Goal: Information Seeking & Learning: Check status

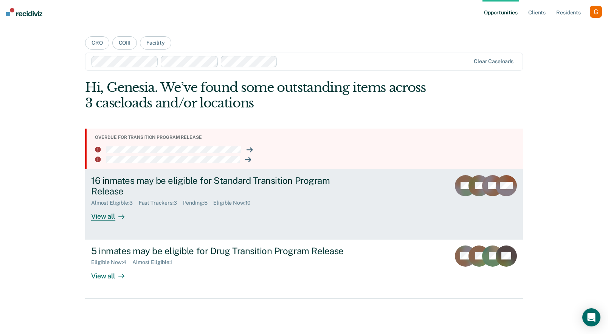
click at [163, 204] on div "Fast Trackers : 3" at bounding box center [161, 203] width 44 height 6
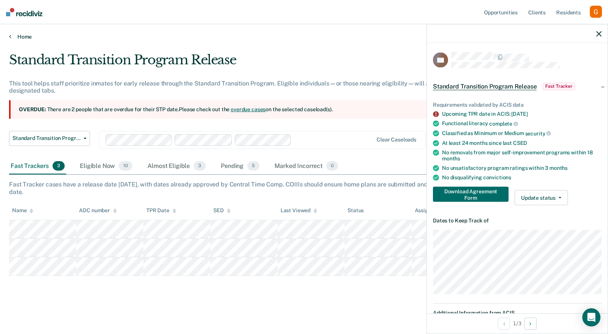
click at [13, 37] on link "Home" at bounding box center [304, 36] width 590 height 7
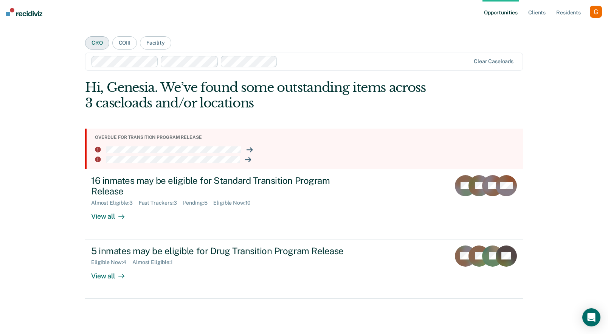
click at [101, 42] on button "CRO" at bounding box center [97, 42] width 24 height 13
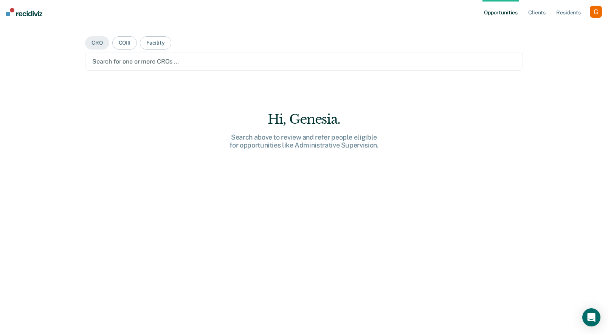
click at [134, 61] on div at bounding box center [303, 61] width 423 height 9
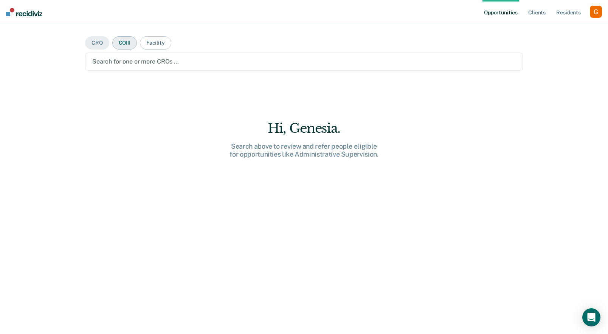
click at [124, 42] on button "COIII" at bounding box center [124, 42] width 25 height 13
click at [132, 64] on div at bounding box center [303, 61] width 423 height 9
click at [101, 43] on button "CRO" at bounding box center [97, 42] width 24 height 13
click at [134, 64] on div at bounding box center [303, 61] width 423 height 9
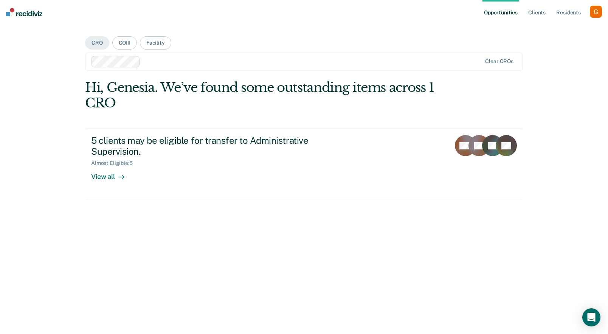
click at [58, 129] on div "Opportunities Client s Resident s Profile How it works Log Out CRO COIII Facili…" at bounding box center [304, 167] width 608 height 334
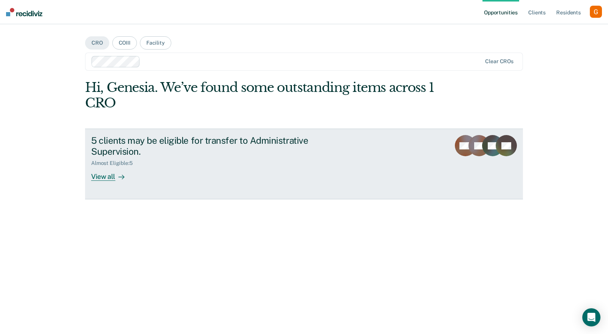
click at [135, 171] on div "5 clients may be eligible for transfer to Administrative Supervision. Almost El…" at bounding box center [233, 158] width 284 height 46
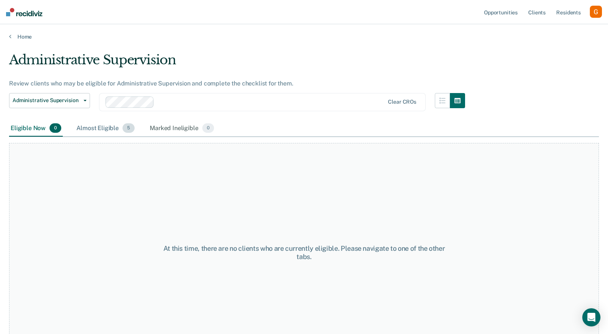
click at [103, 125] on div "Almost Eligible 5" at bounding box center [105, 128] width 61 height 17
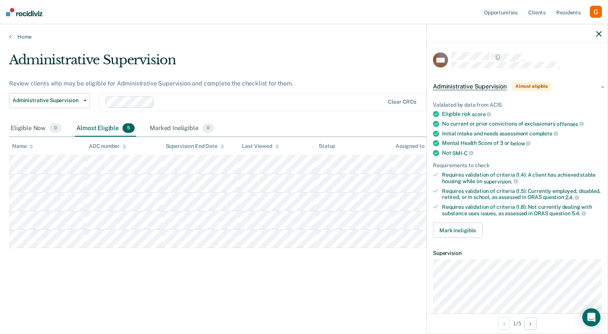
click at [493, 91] on div "Administrative Supervision Almost eligible" at bounding box center [492, 86] width 119 height 12
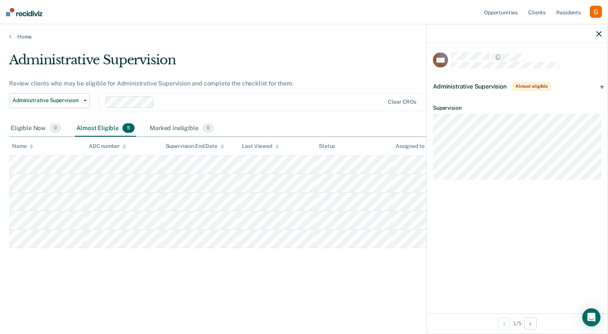
click at [493, 91] on div "Administrative Supervision Almost eligible" at bounding box center [492, 86] width 119 height 12
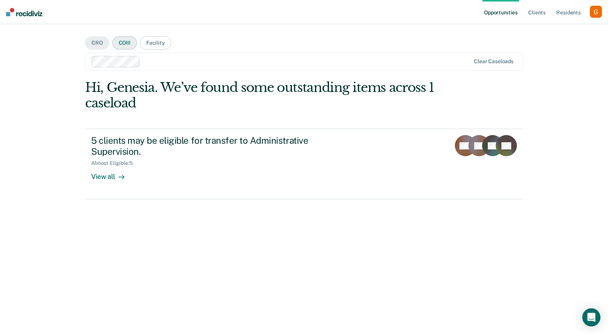
click at [118, 45] on button "COIII" at bounding box center [124, 42] width 25 height 13
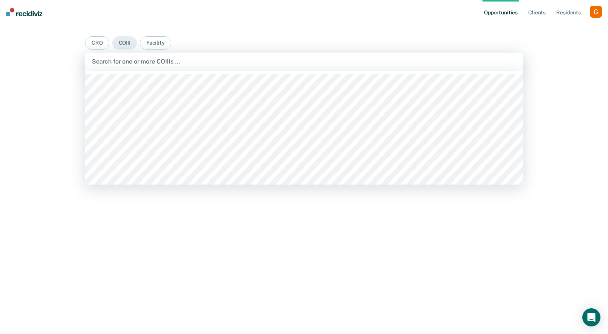
click at [129, 56] on div "Search for one or more COIIIs …" at bounding box center [304, 62] width 438 height 18
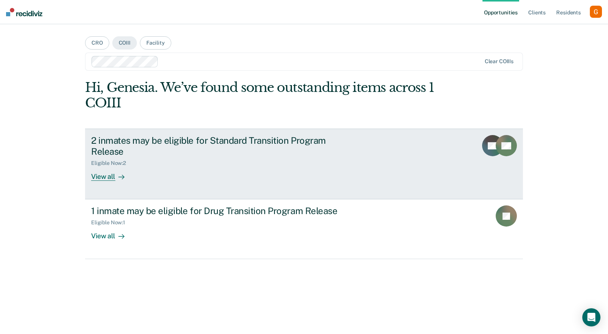
click at [180, 172] on div "2 inmates may be eligible for Standard Transition Program Release Eligible Now …" at bounding box center [233, 158] width 284 height 46
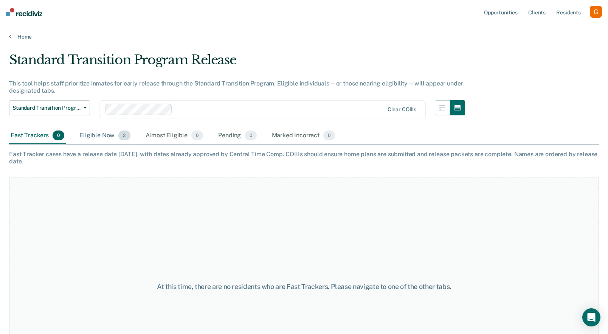
click at [88, 135] on div "Eligible Now 2" at bounding box center [105, 135] width 54 height 17
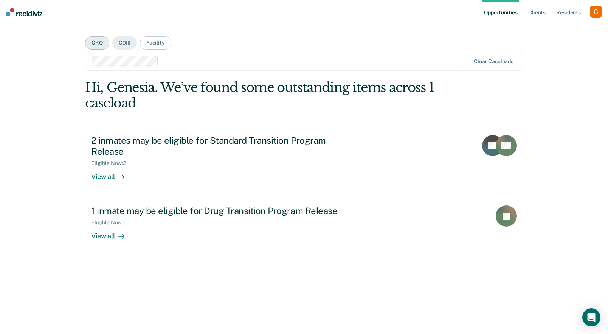
click at [92, 44] on button "CRO" at bounding box center [97, 42] width 24 height 13
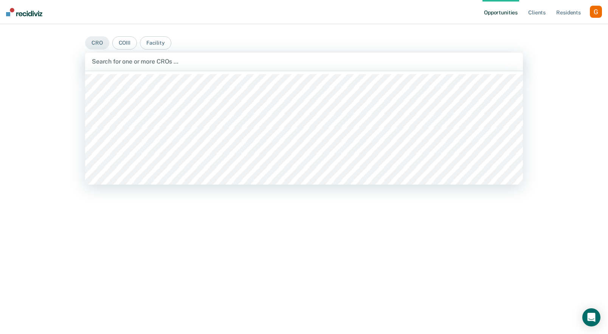
click at [119, 63] on div at bounding box center [304, 61] width 424 height 9
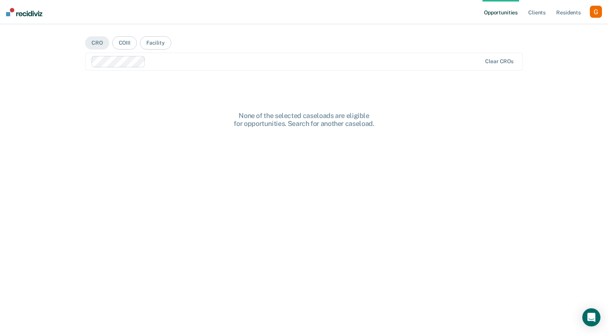
click at [177, 67] on div at bounding box center [286, 61] width 391 height 11
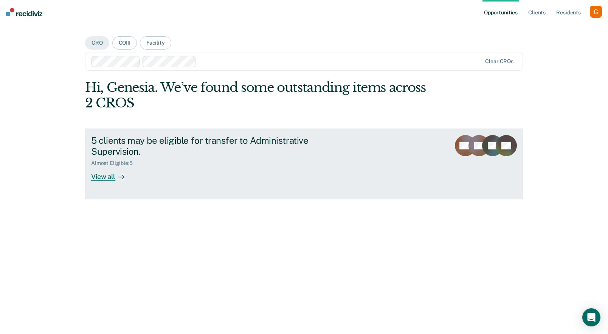
click at [185, 158] on div "Almost Eligible : 5" at bounding box center [223, 161] width 265 height 9
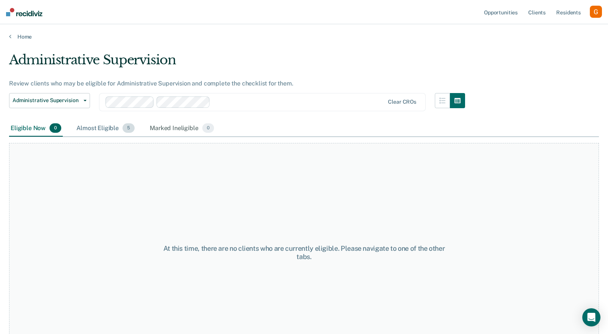
click at [114, 128] on div "Almost Eligible 5" at bounding box center [105, 128] width 61 height 17
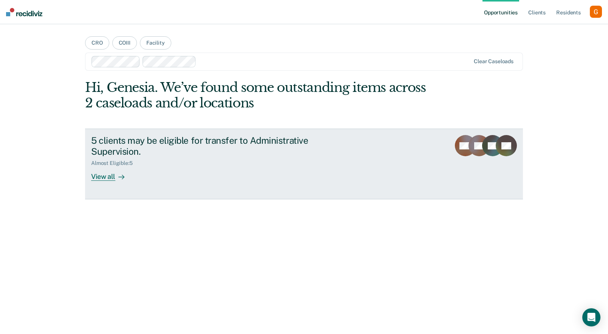
click at [215, 172] on div "5 clients may be eligible for transfer to Administrative Supervision. Almost El…" at bounding box center [233, 158] width 284 height 46
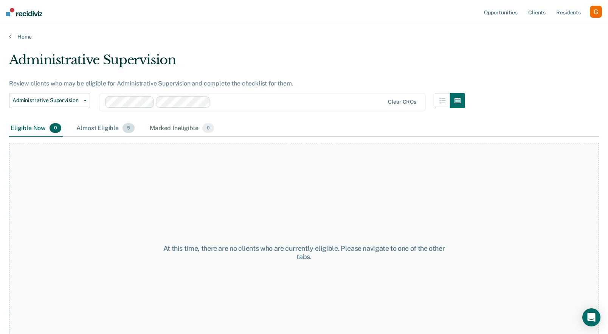
click at [99, 126] on div "Almost Eligible 5" at bounding box center [105, 128] width 61 height 17
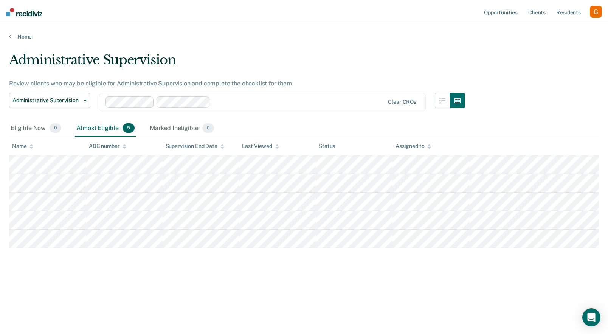
click at [197, 293] on div "Administrative Supervision Review clients who may be eligible for Administrativ…" at bounding box center [304, 176] width 590 height 249
click at [220, 102] on div at bounding box center [298, 102] width 171 height 9
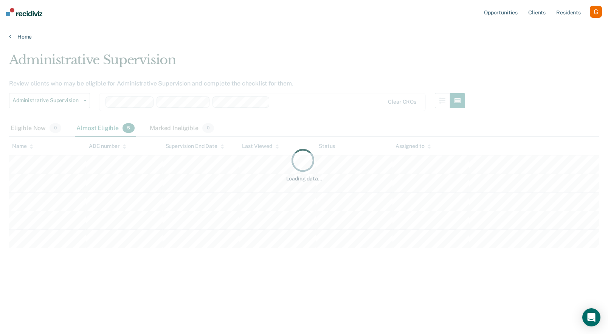
click at [291, 102] on div "Loading data..." at bounding box center [304, 164] width 590 height 225
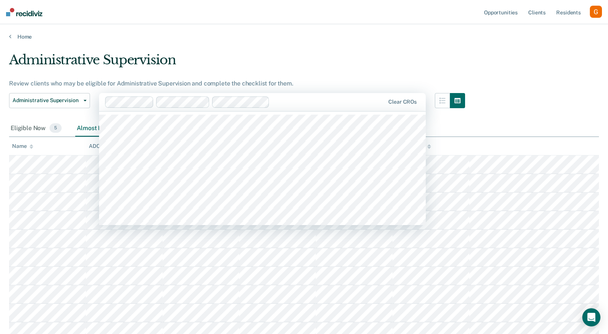
click at [296, 101] on div at bounding box center [329, 102] width 112 height 9
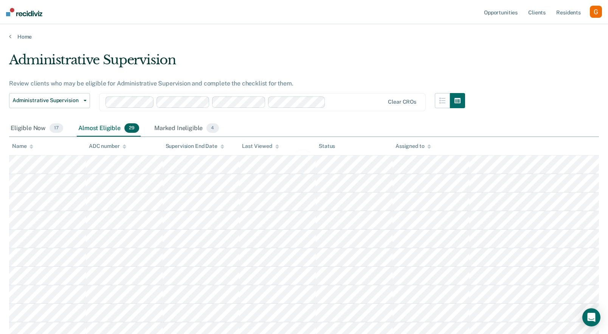
click at [333, 62] on div "Loading data..." at bounding box center [304, 164] width 590 height 225
